Goal: Communication & Community: Answer question/provide support

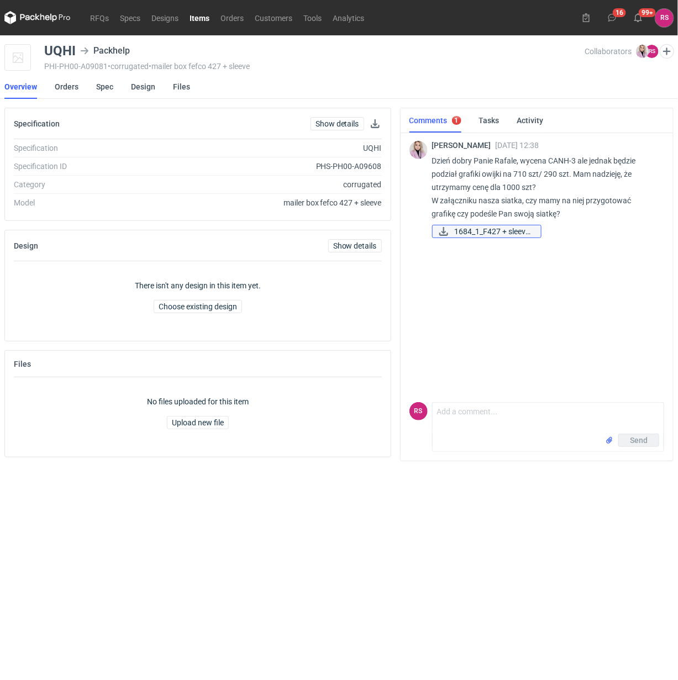
click at [443, 231] on icon at bounding box center [443, 231] width 9 height 9
click at [475, 412] on textarea "Comment message" at bounding box center [548, 418] width 231 height 31
type textarea "P"
click at [559, 407] on textarea "Dzień dobry, Pani Klaudio, przesłałem do" at bounding box center [548, 415] width 231 height 38
click at [567, 406] on textarea "Dzień dobry, Pani Klaudio, przesłałem do" at bounding box center [548, 415] width 231 height 38
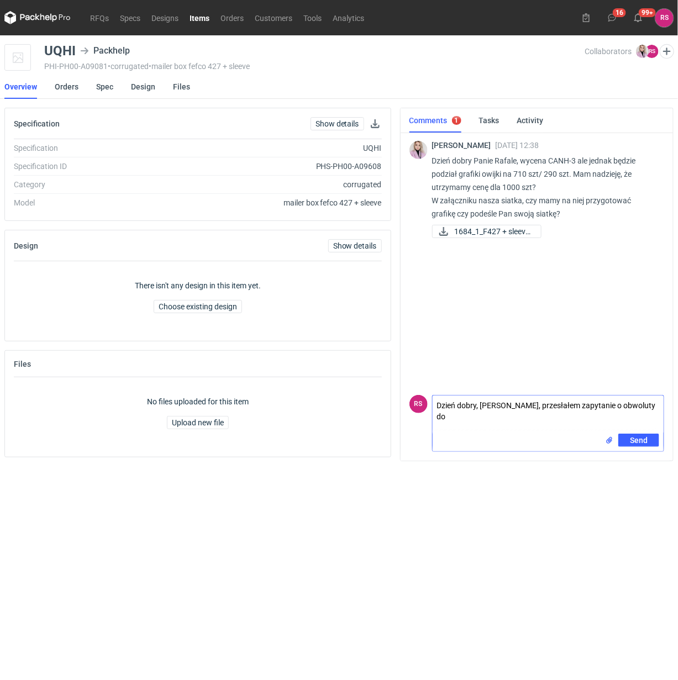
click at [661, 405] on textarea "Dzień dobry, Pani Klaudio, przesłałem zapytanie o obwoluty do" at bounding box center [548, 415] width 231 height 38
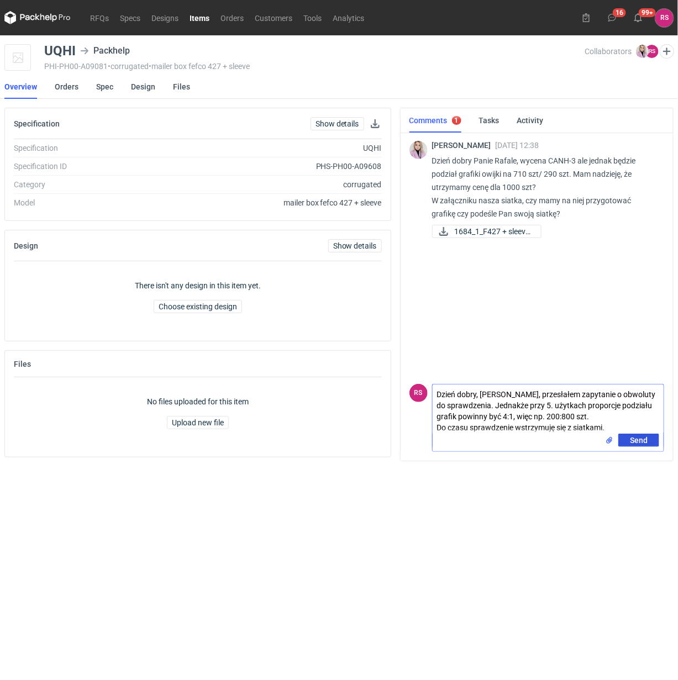
type textarea "Dzień dobry, Pani Klaudio, przesłałem zapytanie o obwoluty do sprawdzenia. Jedn…"
click at [638, 439] on span "Send" at bounding box center [639, 441] width 18 height 8
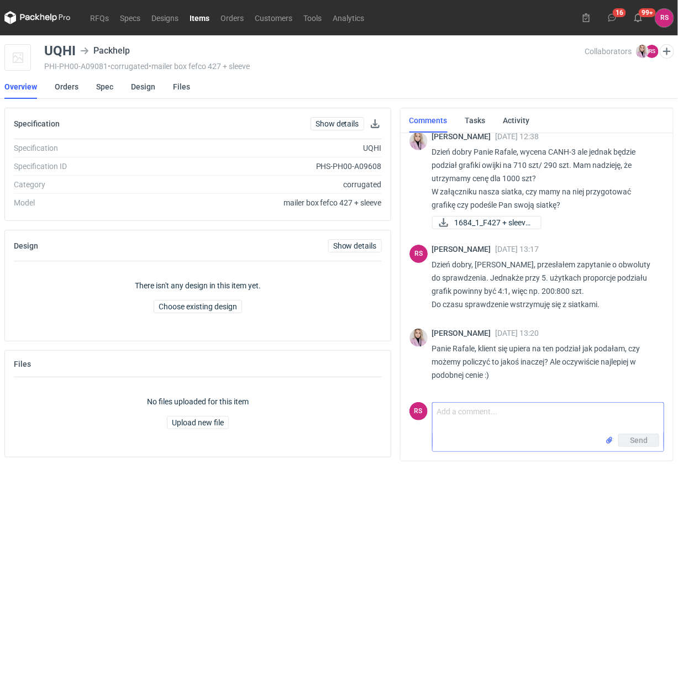
scroll to position [9, 0]
